Goal: Information Seeking & Learning: Learn about a topic

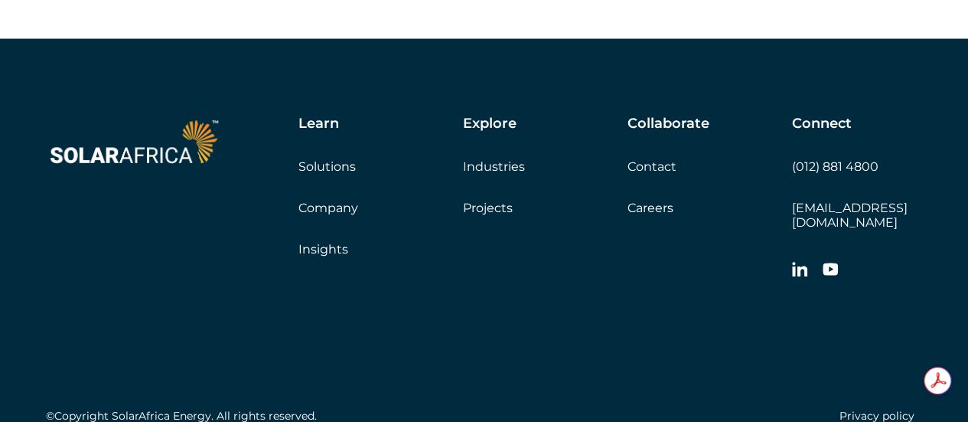
scroll to position [4425, 0]
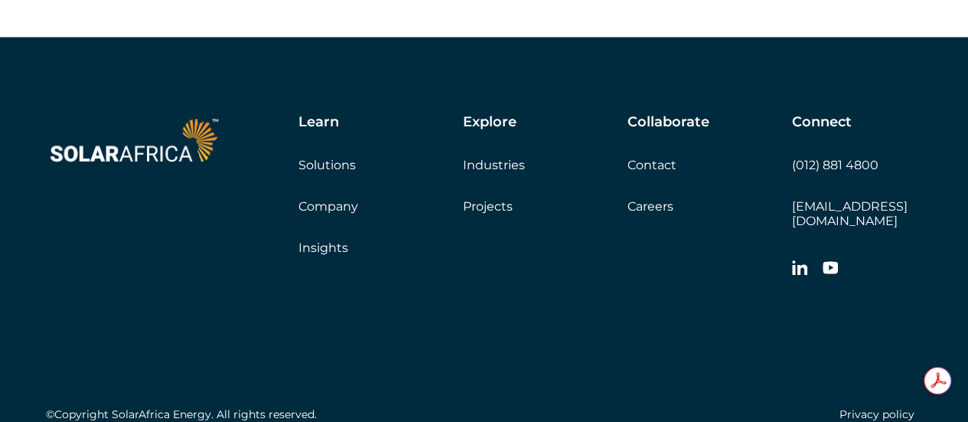
click at [505, 214] on link "Projects" at bounding box center [488, 206] width 50 height 15
